Goal: Obtain resource: Obtain resource

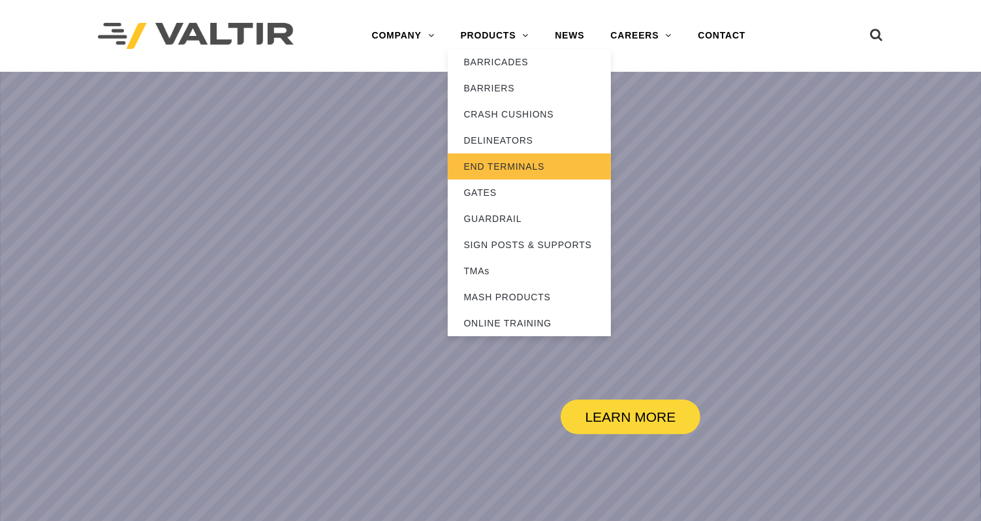
click at [500, 167] on link "END TERMINALS" at bounding box center [529, 166] width 163 height 26
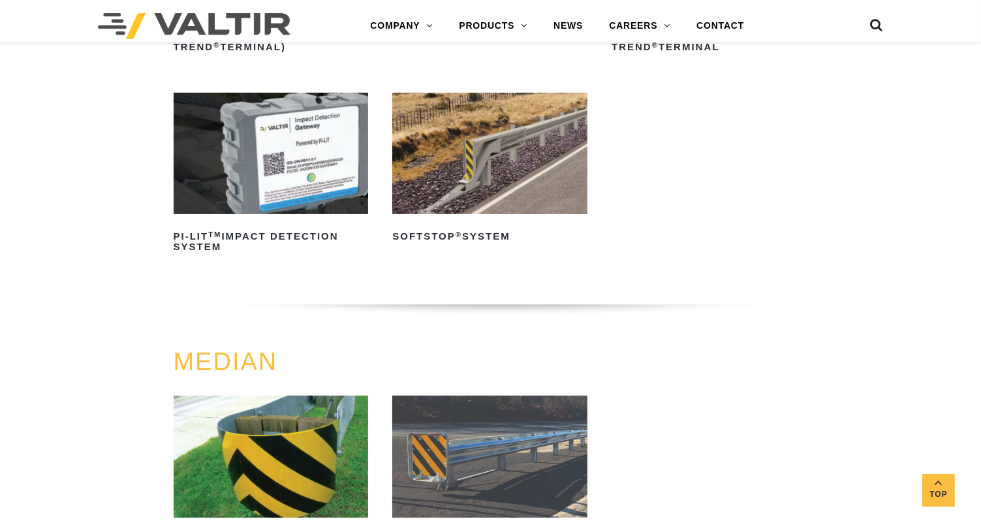
scroll to position [261, 0]
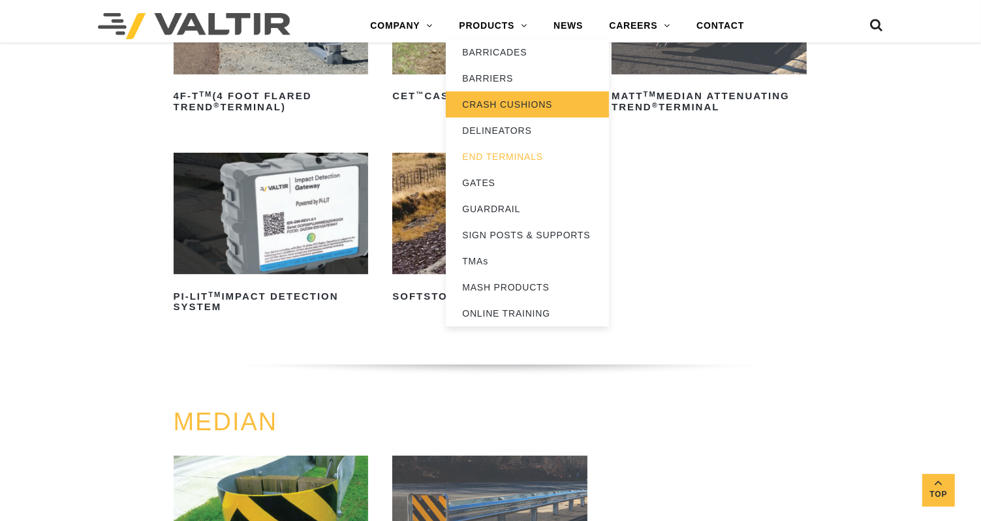
click at [497, 101] on link "CRASH CUSHIONS" at bounding box center [527, 104] width 163 height 26
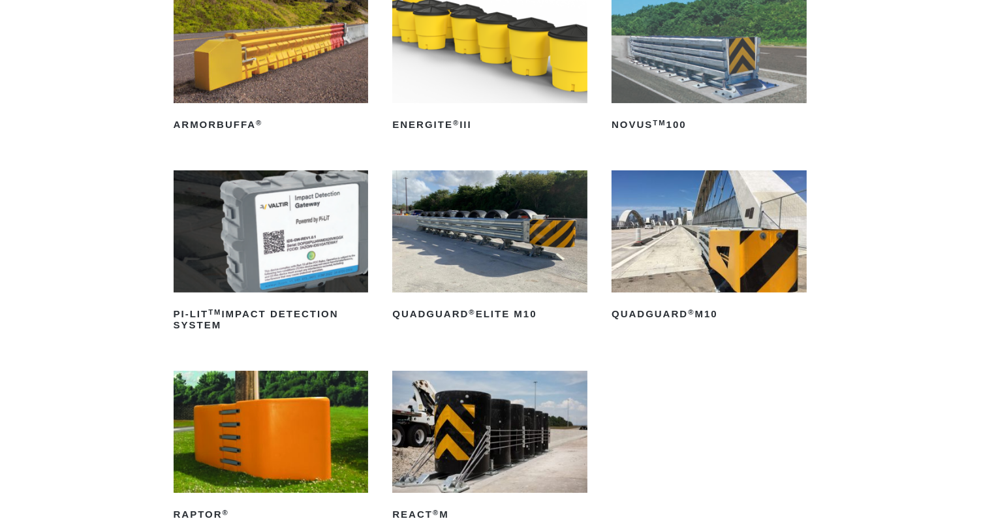
scroll to position [261, 0]
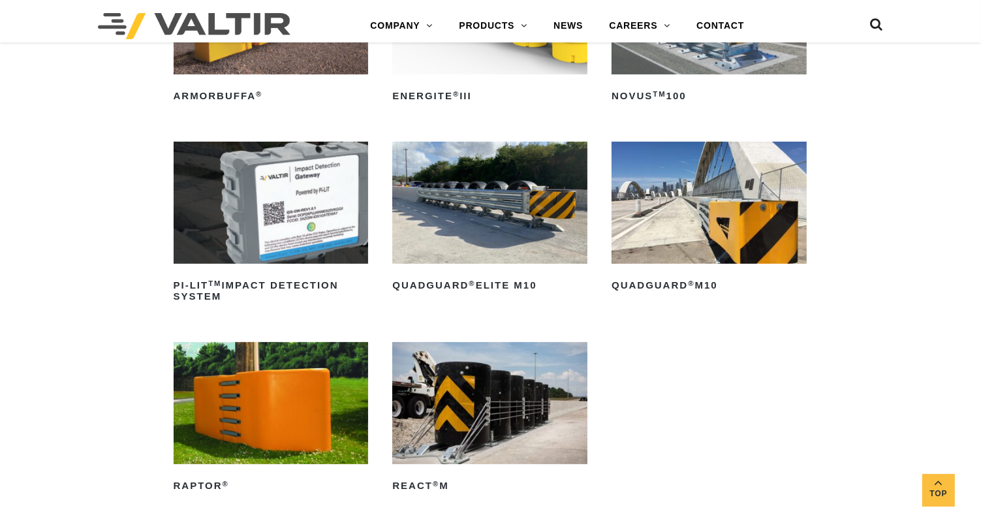
click at [651, 215] on img at bounding box center [709, 203] width 195 height 122
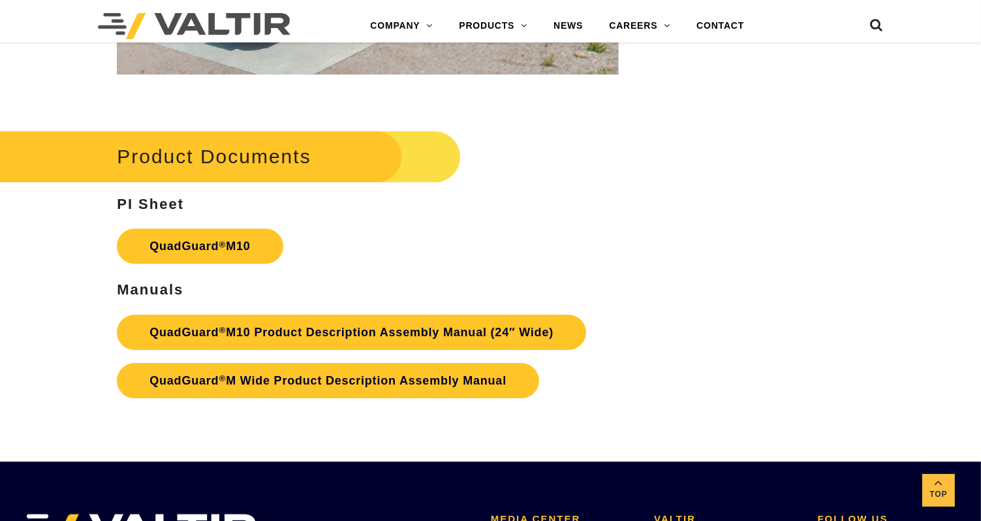
scroll to position [4048, 0]
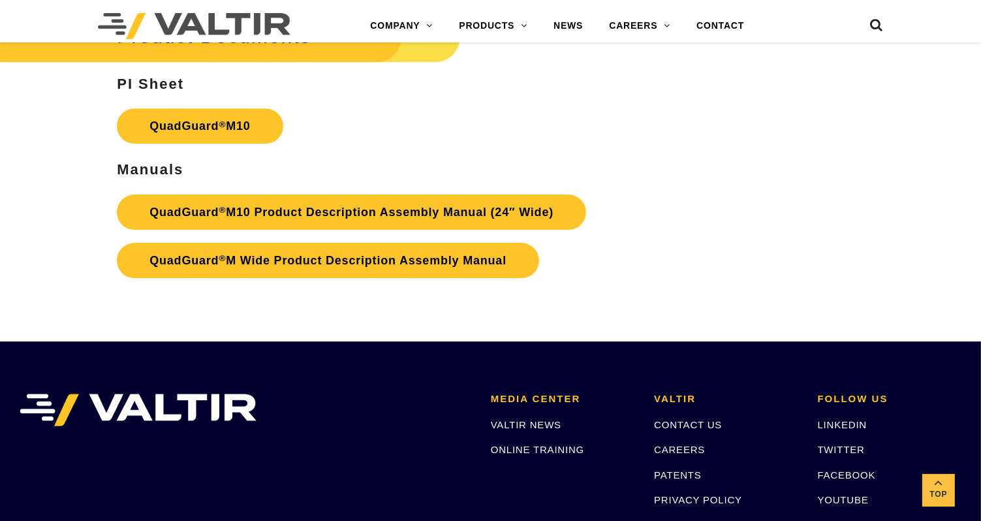
scroll to position [4102, 0]
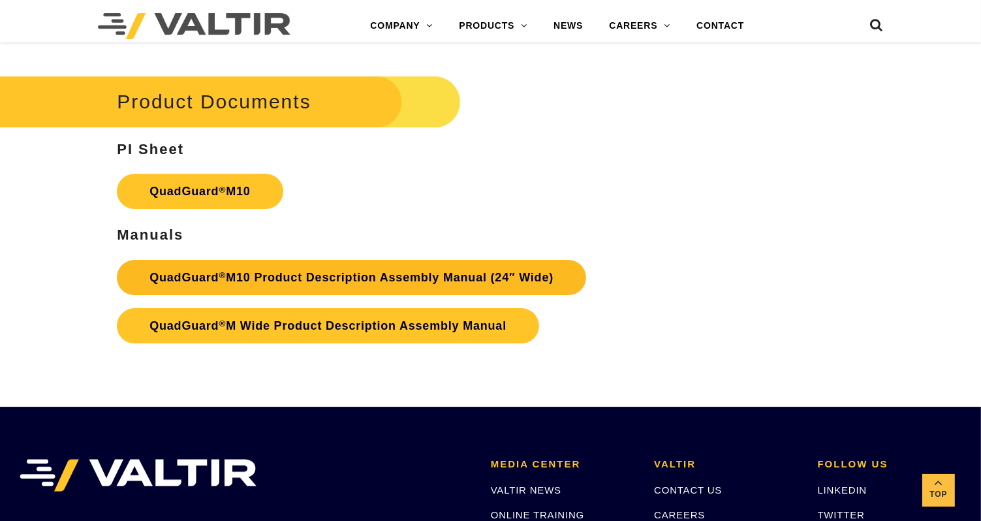
click at [328, 260] on link "QuadGuard ® M10 Product Description Assembly Manual (24″ Wide)" at bounding box center [351, 277] width 469 height 35
